Goal: Task Accomplishment & Management: Manage account settings

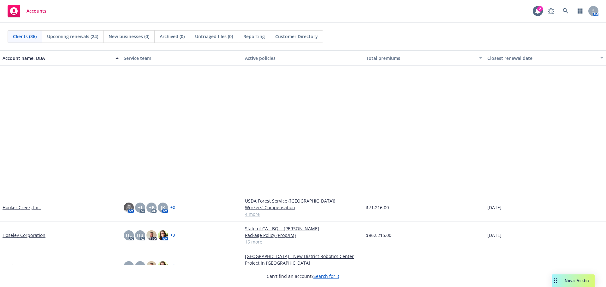
scroll to position [410, 0]
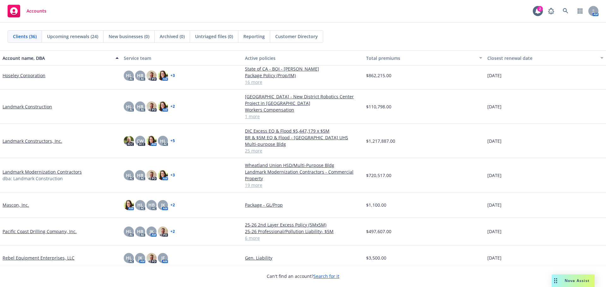
click at [48, 170] on link "Landmark Modernization Contractors" at bounding box center [42, 172] width 79 height 7
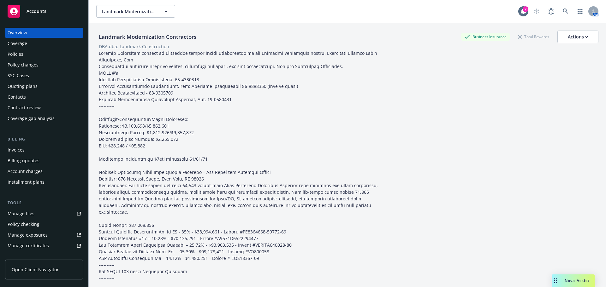
click at [23, 55] on div "Policies" at bounding box center [44, 54] width 73 height 10
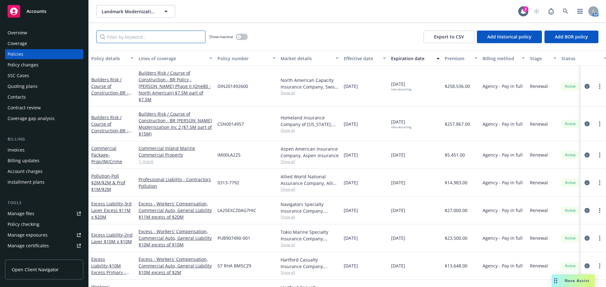
click at [141, 38] on input "Filter by keyword..." at bounding box center [150, 37] width 109 height 13
paste input "[US_VEHICLE_IDENTIFICATION_NUMBER]"
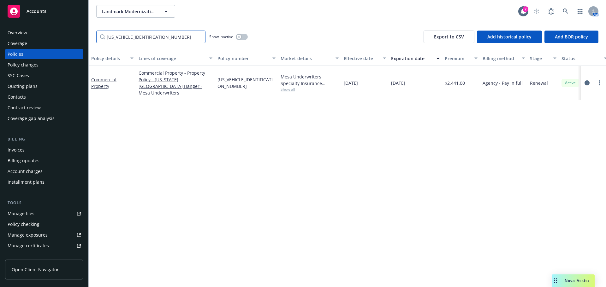
type input "[US_VEHICLE_IDENTIFICATION_NUMBER]"
click at [104, 80] on link "Commercial Property" at bounding box center [103, 83] width 25 height 13
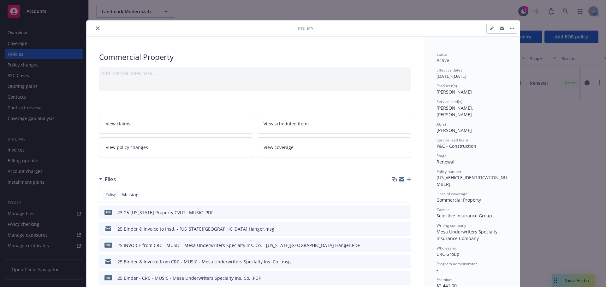
click at [407, 180] on icon "button" at bounding box center [409, 179] width 4 height 4
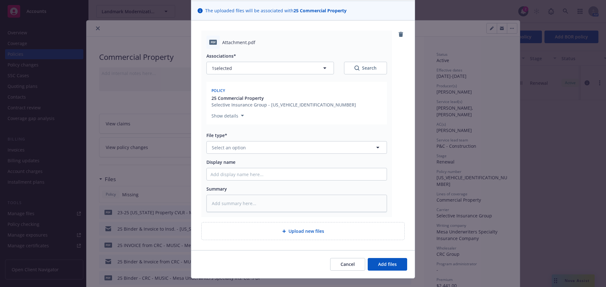
scroll to position [55, 0]
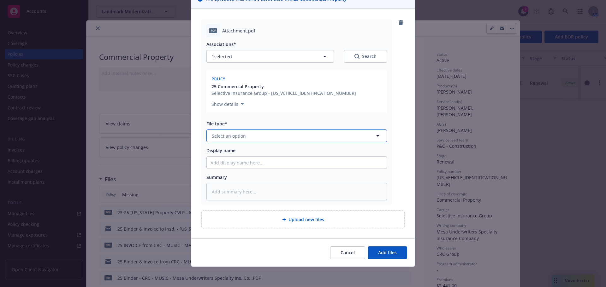
click at [246, 136] on button "Select an option" at bounding box center [296, 136] width 180 height 13
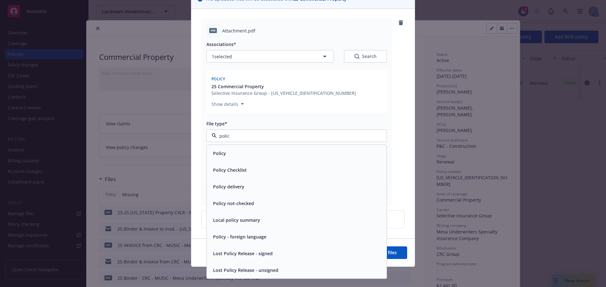
type input "policy"
click at [233, 154] on div "Policy" at bounding box center [296, 153] width 172 height 9
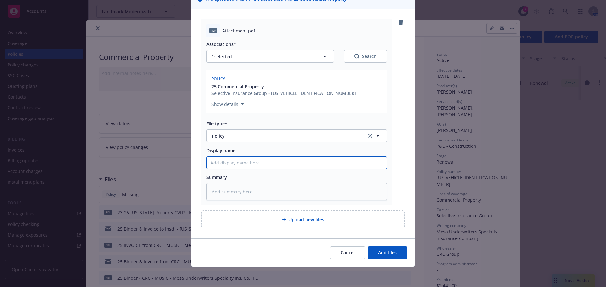
click at [230, 165] on input "Display name" at bounding box center [297, 163] width 180 height 12
click at [245, 163] on input "Display name" at bounding box center [297, 163] width 180 height 12
type textarea "x"
type input "P"
type textarea "x"
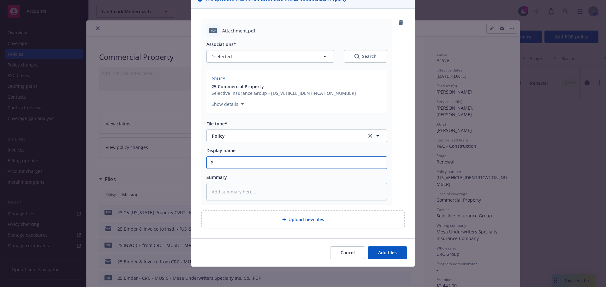
type input "Po"
type textarea "x"
type input "Pol"
type textarea "x"
type input "Poli"
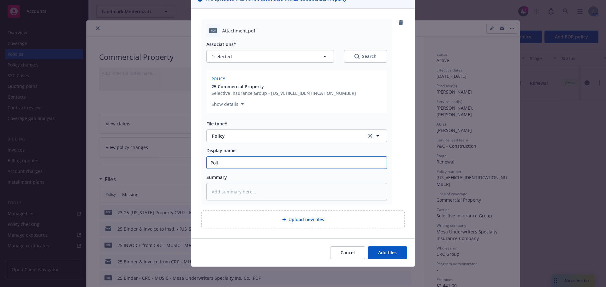
type textarea "x"
type input "Polic"
type textarea "x"
type input "Policy"
type textarea "x"
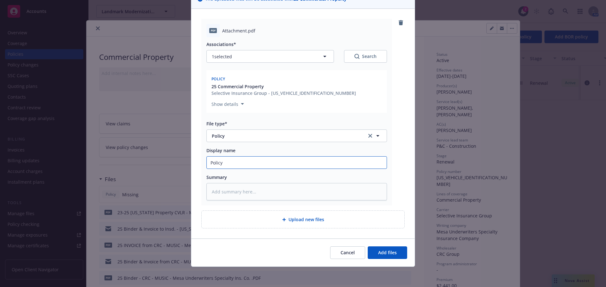
type input "Policy"
type textarea "x"
type input "Policy #"
type textarea "x"
type input "Policy #"
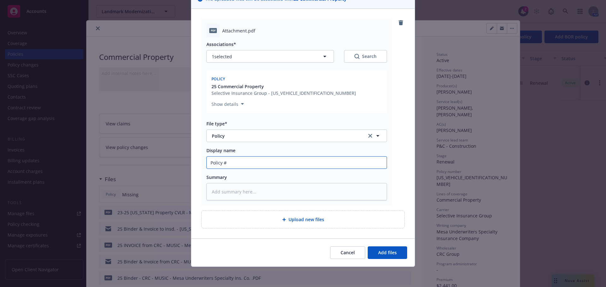
paste input "[US_VEHICLE_IDENTIFICATION_NUMBER]"
type textarea "x"
type input "Policy # [US_VEHICLE_IDENTIFICATION_NUMBER]"
click at [394, 253] on span "Add files" at bounding box center [387, 253] width 19 height 6
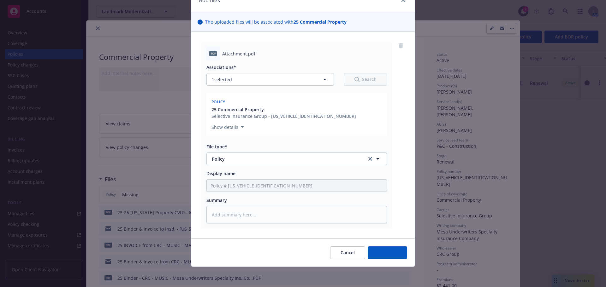
scroll to position [32, 0]
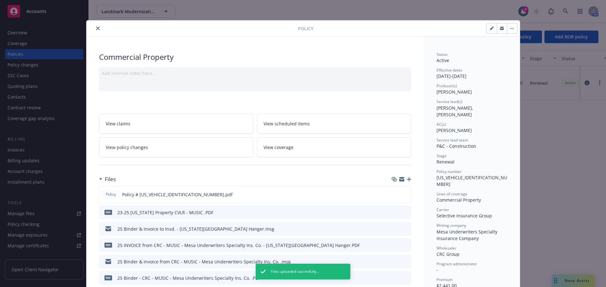
click at [97, 27] on icon "close" at bounding box center [98, 28] width 4 height 4
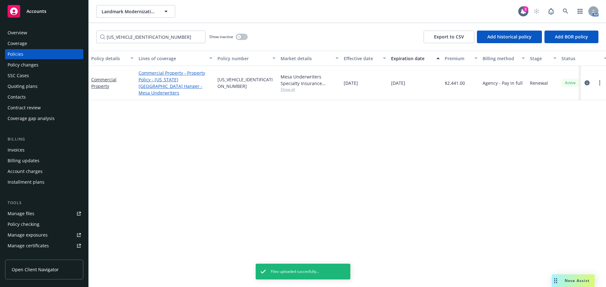
click at [159, 80] on link "Commercial Property - Property Policy - [US_STATE][GEOGRAPHIC_DATA] Hanger - Me…" at bounding box center [175, 83] width 74 height 26
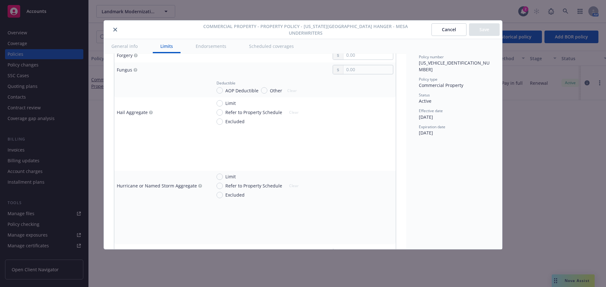
scroll to position [1167, 0]
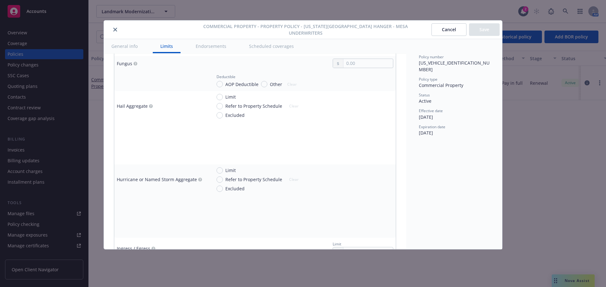
type textarea "x"
click at [118, 27] on button "close" at bounding box center [115, 30] width 8 height 8
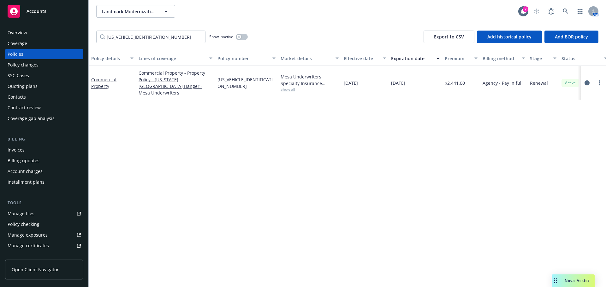
click at [54, 20] on link "Accounts" at bounding box center [44, 12] width 78 height 18
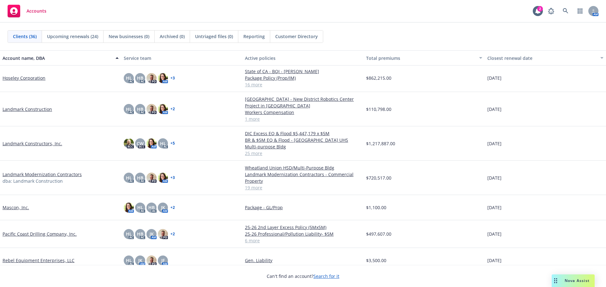
scroll to position [221, 0]
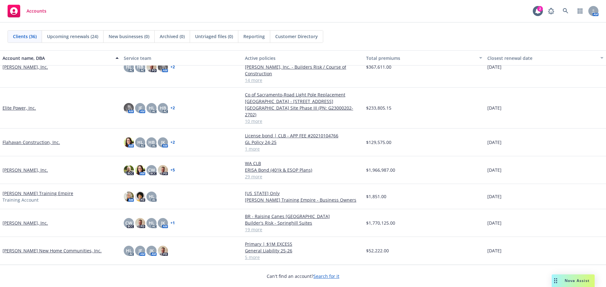
click at [26, 167] on link "[PERSON_NAME], Inc." at bounding box center [25, 170] width 45 height 7
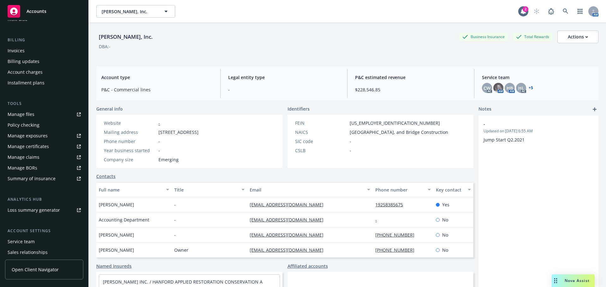
scroll to position [126, 0]
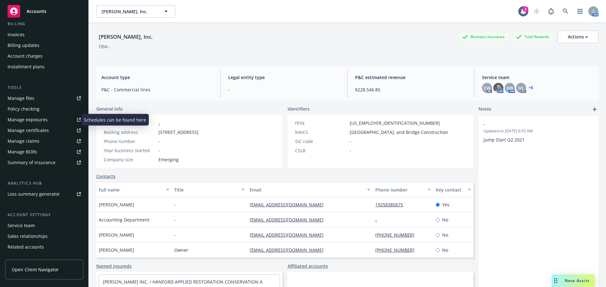
click at [44, 121] on div "Manage exposures" at bounding box center [28, 120] width 40 height 10
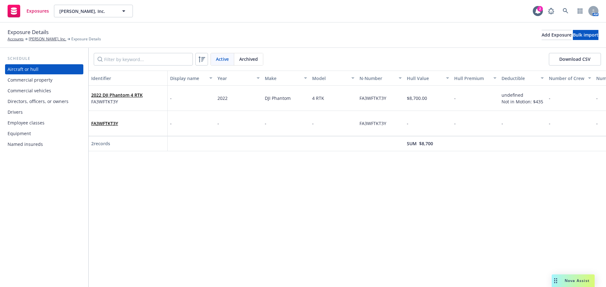
click at [38, 113] on div "Drivers" at bounding box center [44, 112] width 73 height 10
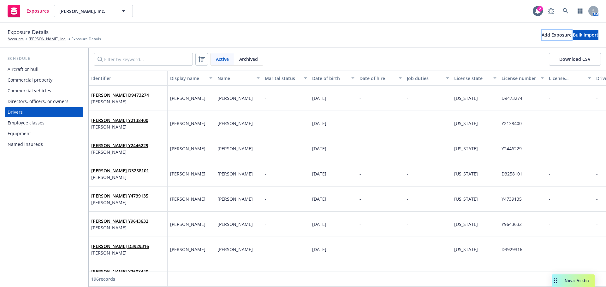
click at [541, 37] on div "Add Exposure" at bounding box center [556, 34] width 30 height 9
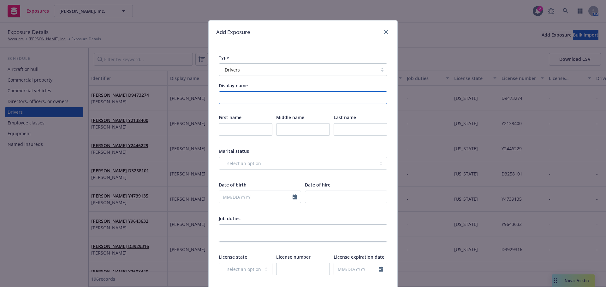
click at [234, 100] on input "Display name" at bounding box center [303, 97] width 168 height 13
drag, startPoint x: 232, startPoint y: 98, endPoint x: 255, endPoint y: 96, distance: 23.5
click at [255, 96] on input "Tyler Thormod" at bounding box center [303, 97] width 168 height 13
type input "Tyler Thormod"
click at [348, 126] on input "text" at bounding box center [360, 129] width 54 height 13
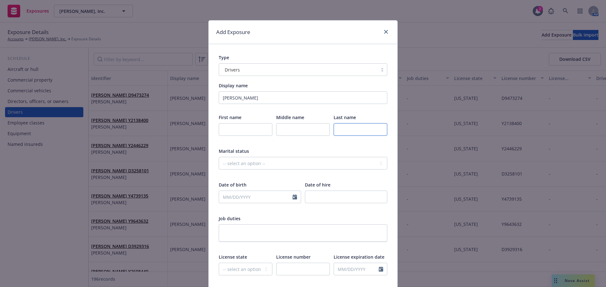
paste input "Thormod"
type input "Thormod"
click at [249, 134] on input "text" at bounding box center [246, 129] width 54 height 13
type input "Tyler"
select select "9"
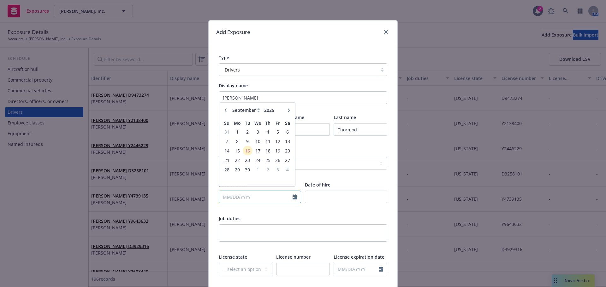
click at [259, 194] on input "text" at bounding box center [255, 197] width 73 height 12
type input "12/13/1976"
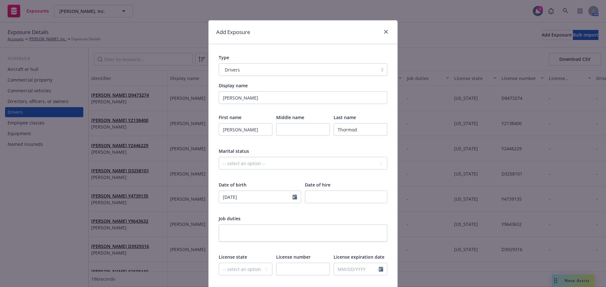
click at [295, 210] on div at bounding box center [260, 209] width 82 height 6
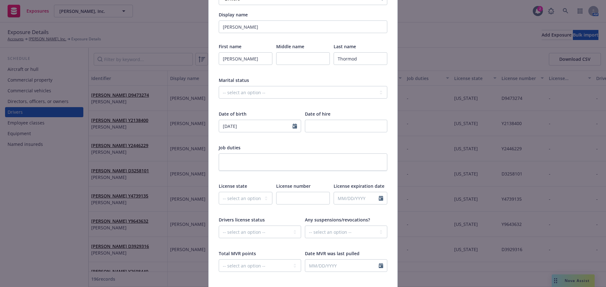
scroll to position [126, 0]
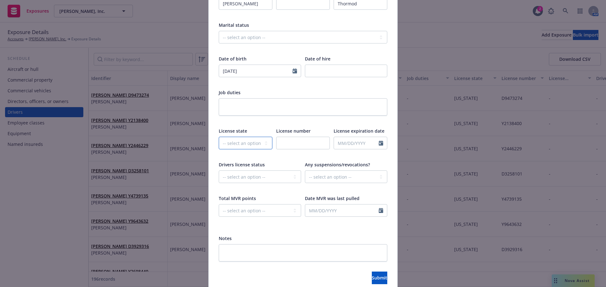
click at [245, 147] on select "-- select an option -- Alaska Alabama Arkansas American Samoa Arizona Californi…" at bounding box center [246, 143] width 54 height 13
select select "CA"
click at [219, 137] on select "-- select an option -- Alaska Alabama Arkansas American Samoa Arizona Californi…" at bounding box center [246, 143] width 54 height 13
click at [292, 144] on input "text" at bounding box center [303, 143] width 54 height 13
type input "A9670599"
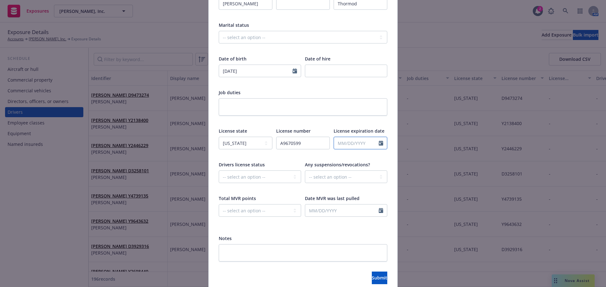
click at [347, 144] on input "text" at bounding box center [356, 143] width 45 height 12
select select "9"
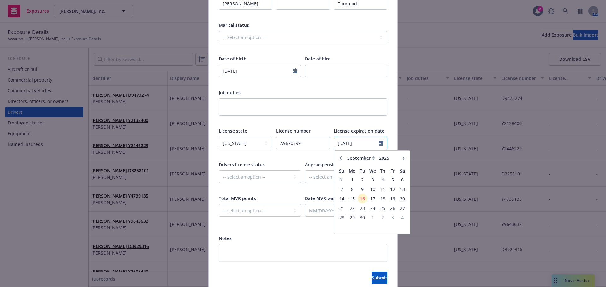
type input "12/13/2027"
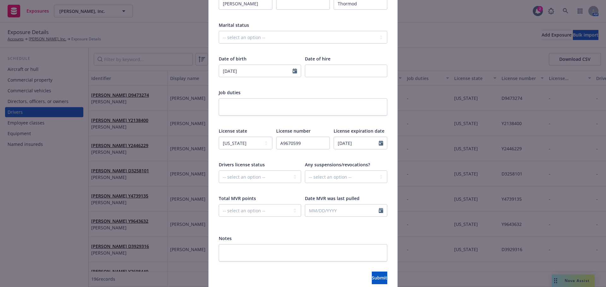
click at [290, 188] on div at bounding box center [260, 189] width 82 height 6
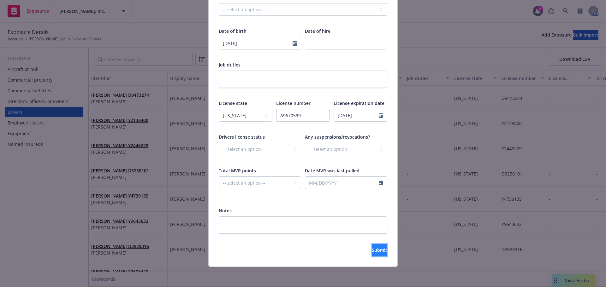
click at [372, 251] on button "Submit" at bounding box center [379, 250] width 15 height 13
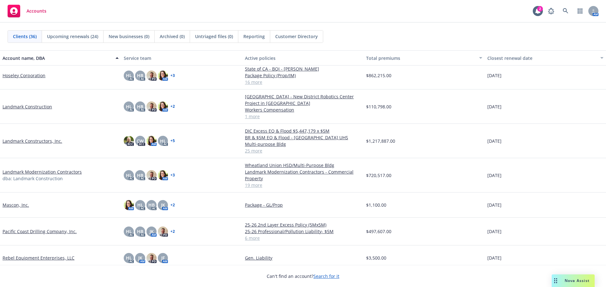
scroll to position [442, 0]
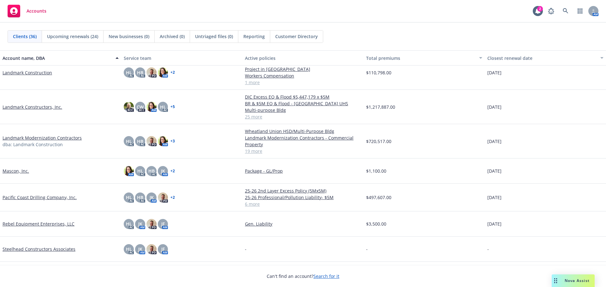
click at [67, 137] on link "Landmark Modernization Contractors" at bounding box center [42, 138] width 79 height 7
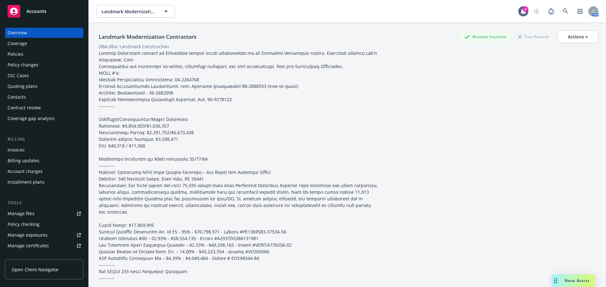
click at [59, 56] on div "Policies" at bounding box center [44, 54] width 73 height 10
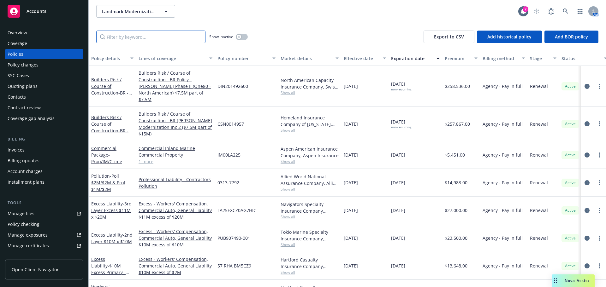
click at [124, 39] on input "Filter by keyword..." at bounding box center [150, 37] width 109 height 13
paste input "[US_VEHICLE_IDENTIFICATION_NUMBER]"
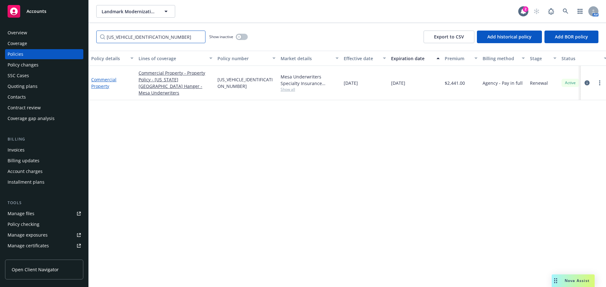
type input "[US_VEHICLE_IDENTIFICATION_NUMBER]"
click at [101, 77] on link "Commercial Property" at bounding box center [103, 83] width 25 height 13
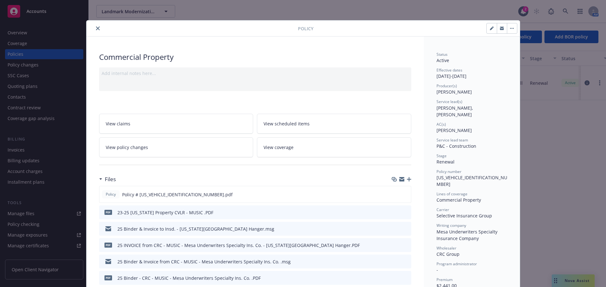
click at [94, 28] on button "close" at bounding box center [98, 29] width 8 height 8
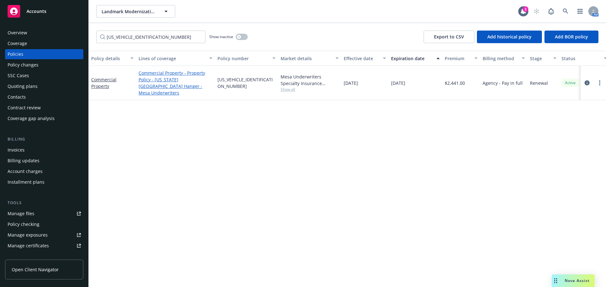
click at [164, 78] on link "Commercial Property - Property Policy - [US_STATE][GEOGRAPHIC_DATA] Hanger - Me…" at bounding box center [175, 83] width 74 height 26
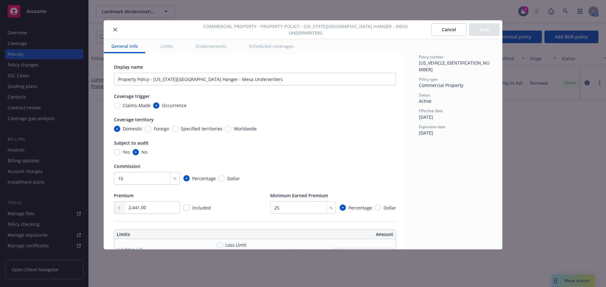
click at [169, 45] on button "Limits" at bounding box center [167, 46] width 28 height 14
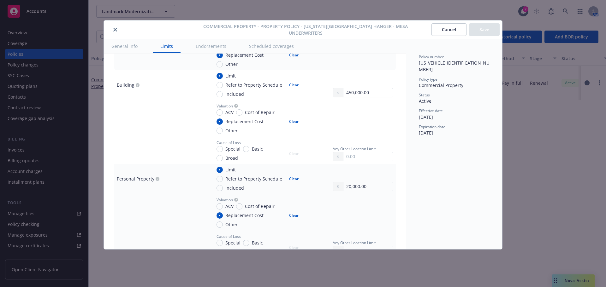
scroll to position [239, 0]
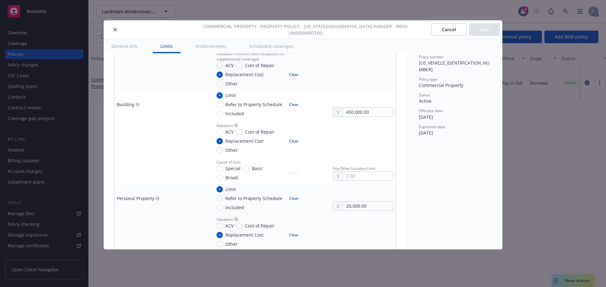
click at [114, 30] on icon "close" at bounding box center [115, 30] width 4 height 4
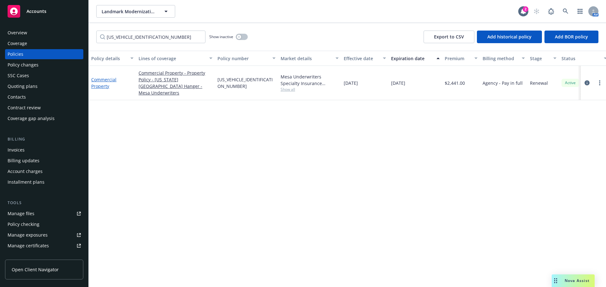
click at [106, 77] on link "Commercial Property" at bounding box center [103, 83] width 25 height 13
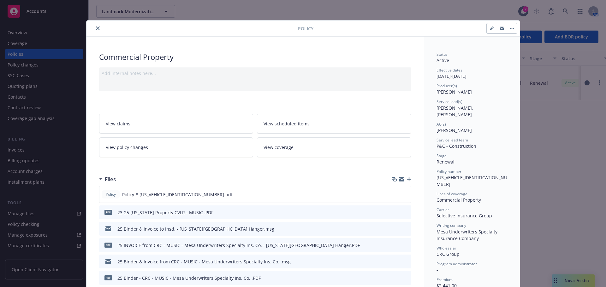
scroll to position [19, 0]
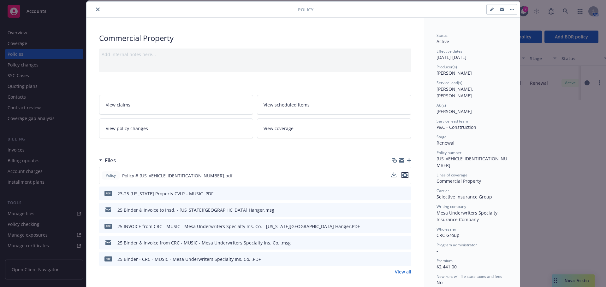
click at [403, 177] on icon "preview file" at bounding box center [405, 175] width 6 height 4
click at [96, 13] on button "close" at bounding box center [98, 10] width 8 height 8
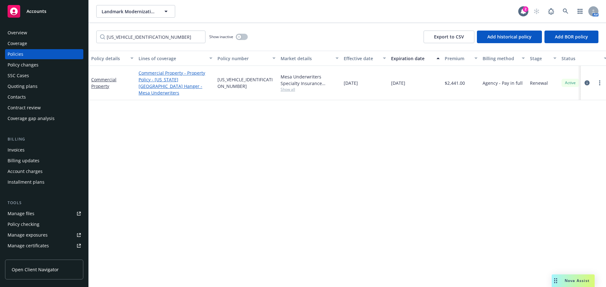
click at [145, 78] on link "Commercial Property - Property Policy - [US_STATE][GEOGRAPHIC_DATA] Hanger - Me…" at bounding box center [175, 83] width 74 height 26
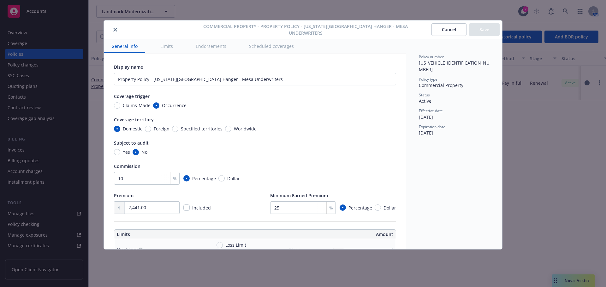
click at [164, 50] on button "Limits" at bounding box center [167, 46] width 28 height 14
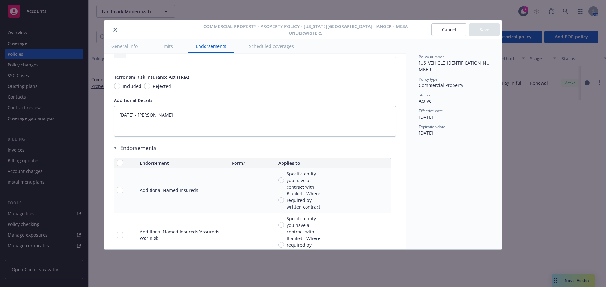
scroll to position [2107, 0]
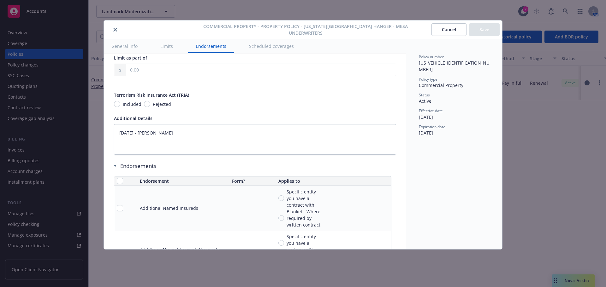
click at [115, 165] on icon at bounding box center [115, 166] width 3 height 2
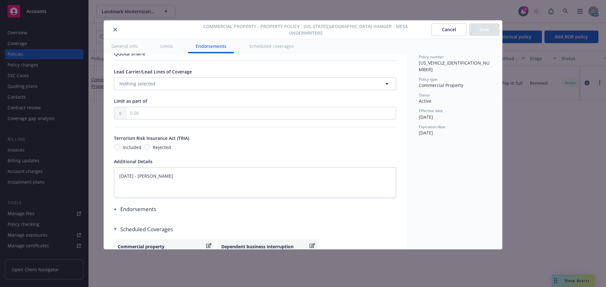
scroll to position [1972, 0]
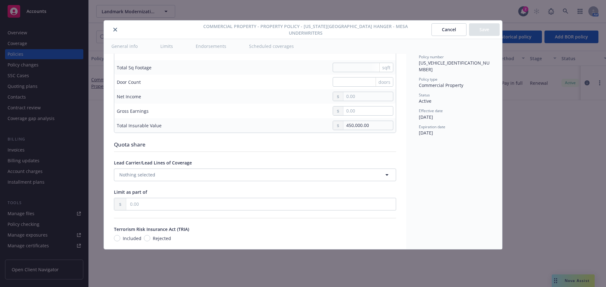
type textarea "x"
